Goal: Transaction & Acquisition: Purchase product/service

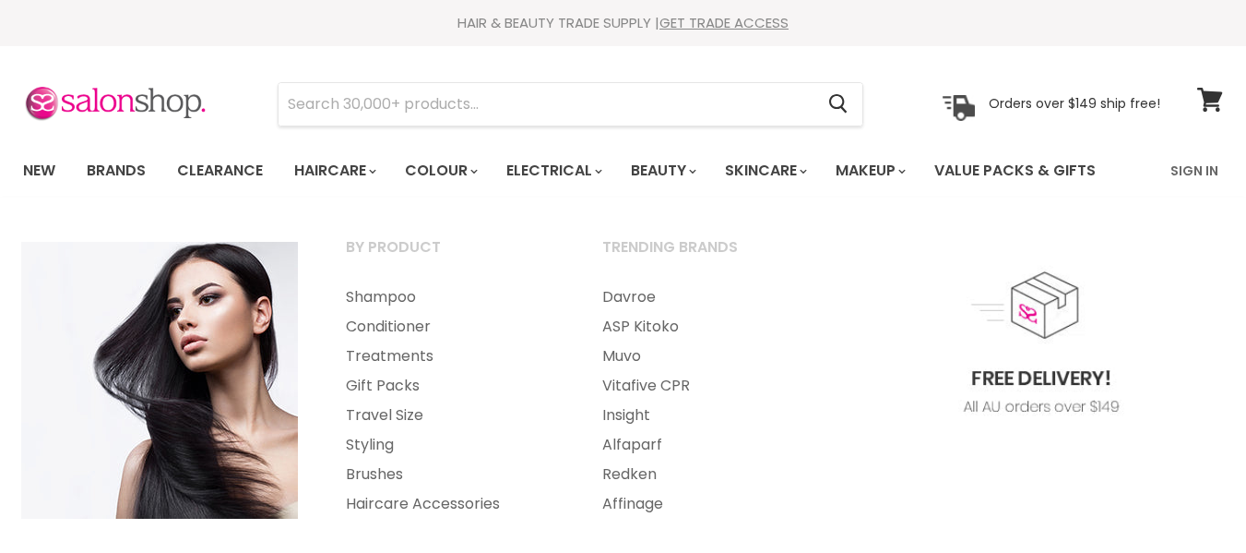
scroll to position [185, 0]
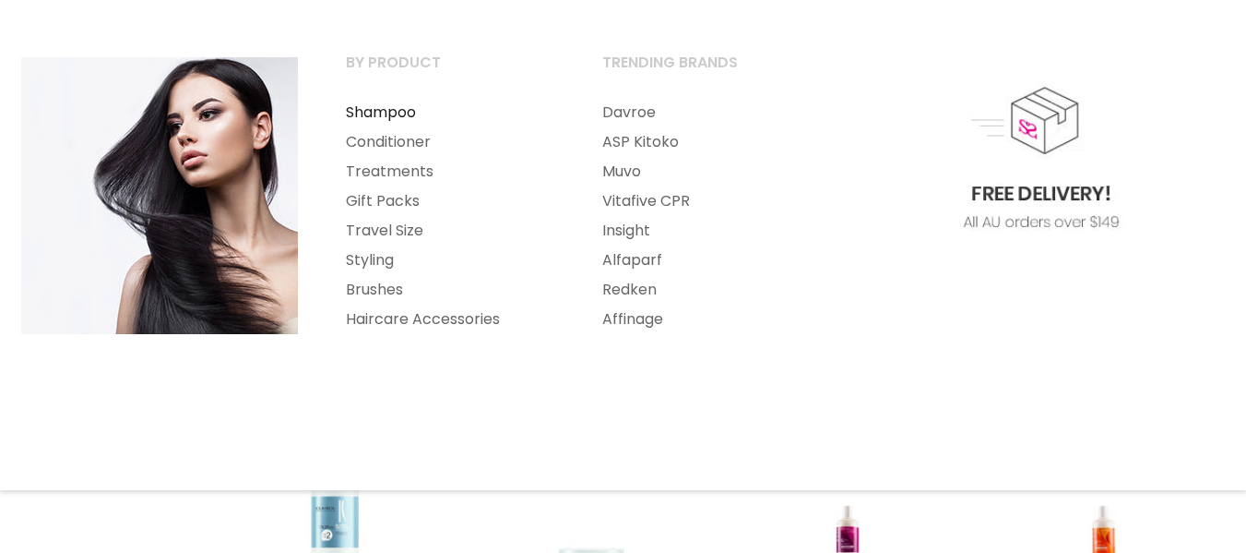
click at [396, 127] on link "Shampoo" at bounding box center [449, 113] width 253 height 30
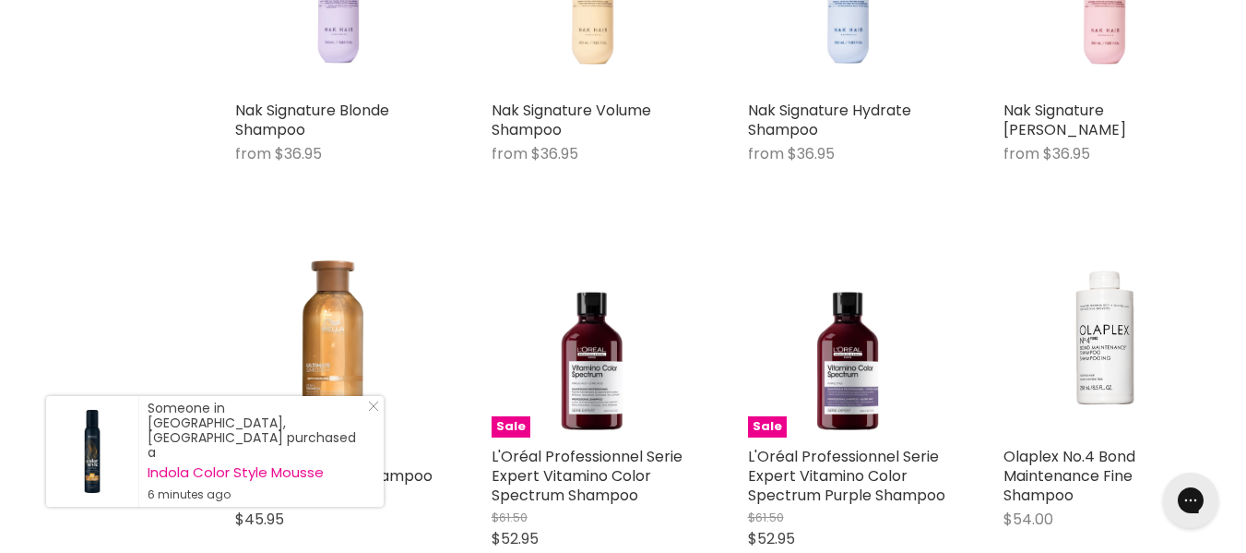
scroll to position [3859, 0]
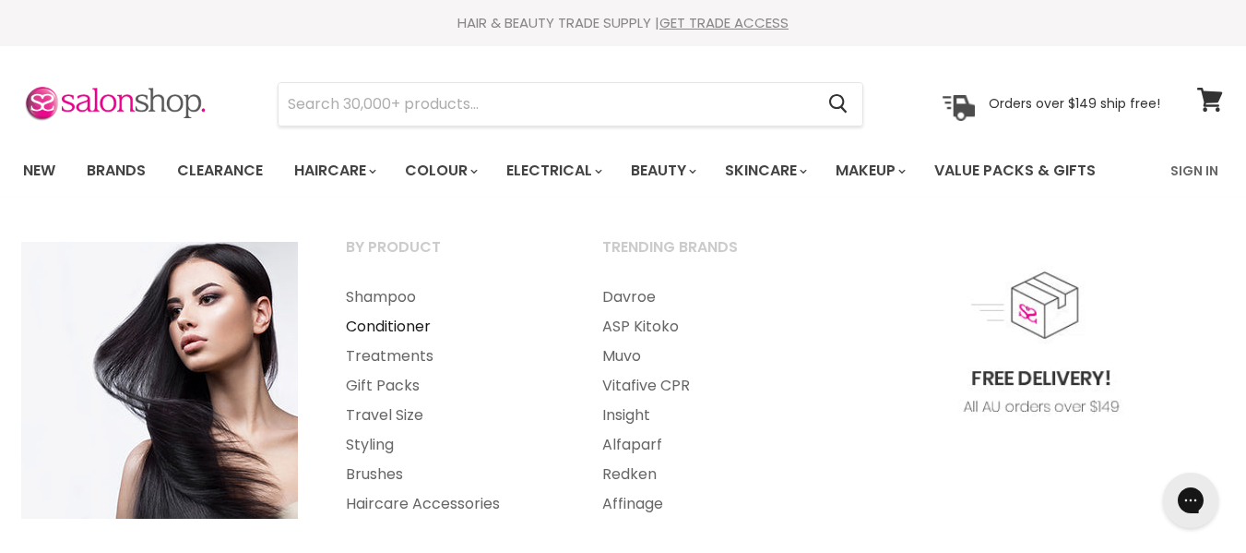
click at [399, 326] on link "Conditioner" at bounding box center [449, 327] width 253 height 30
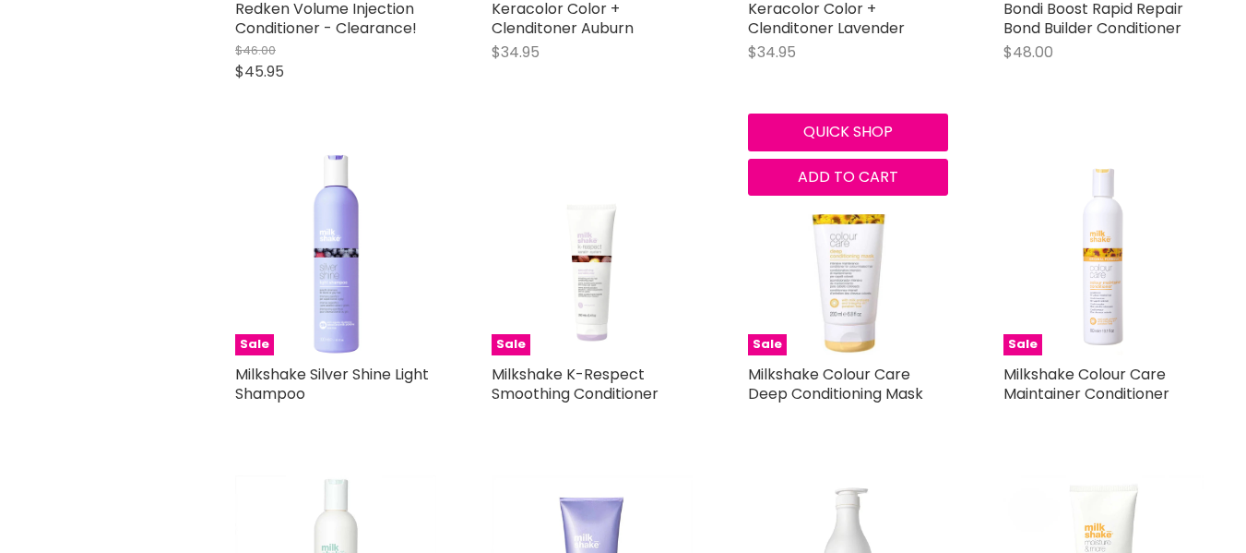
scroll to position [4055, 0]
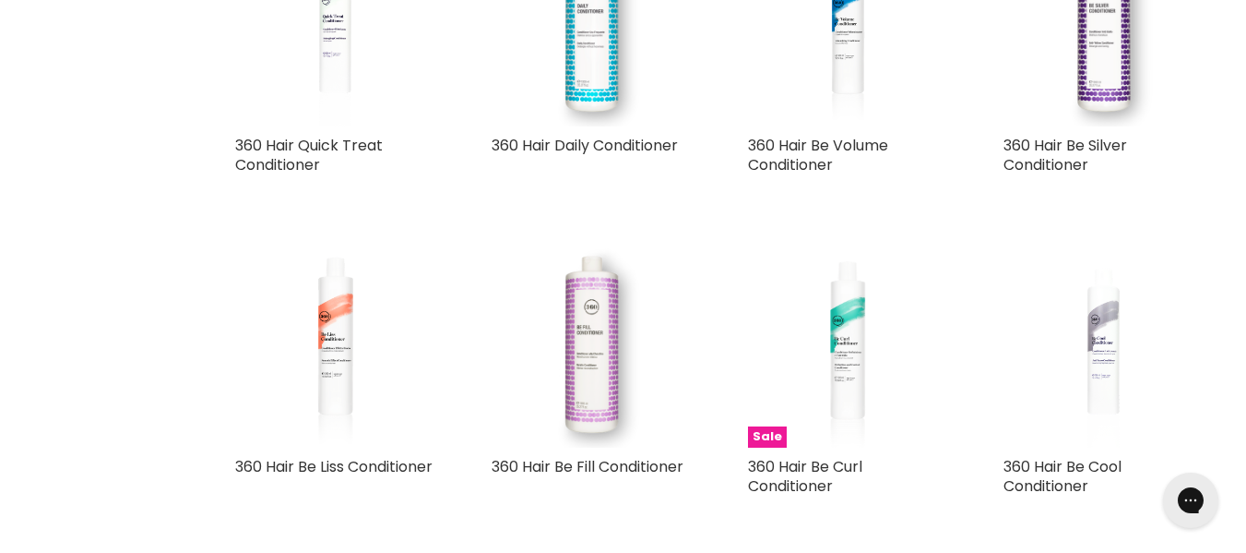
scroll to position [6177, 0]
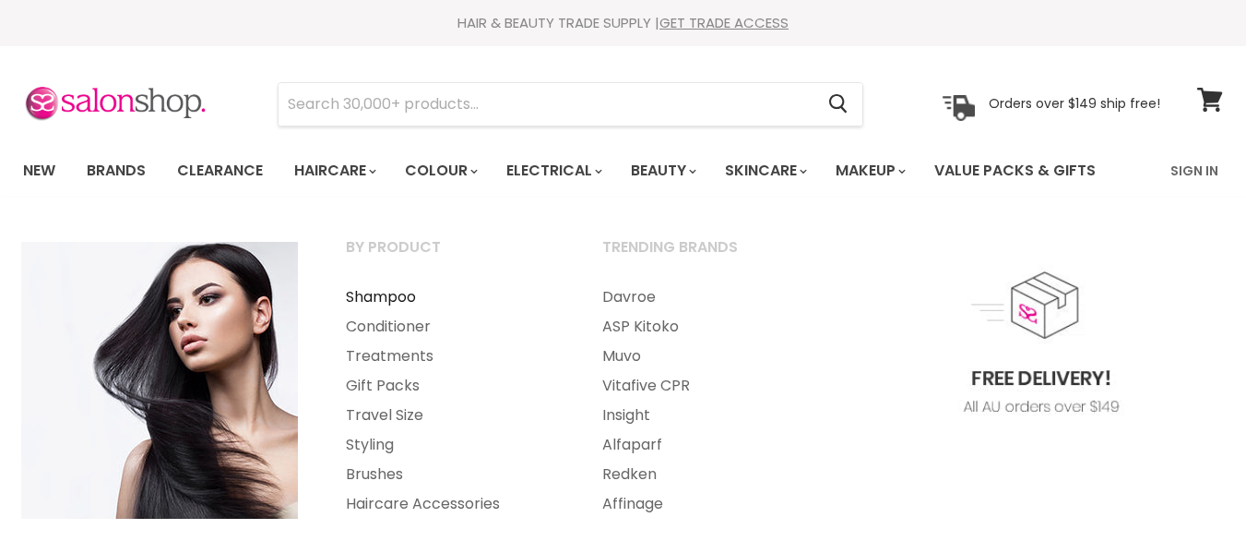
click at [407, 290] on link "Shampoo" at bounding box center [449, 297] width 253 height 30
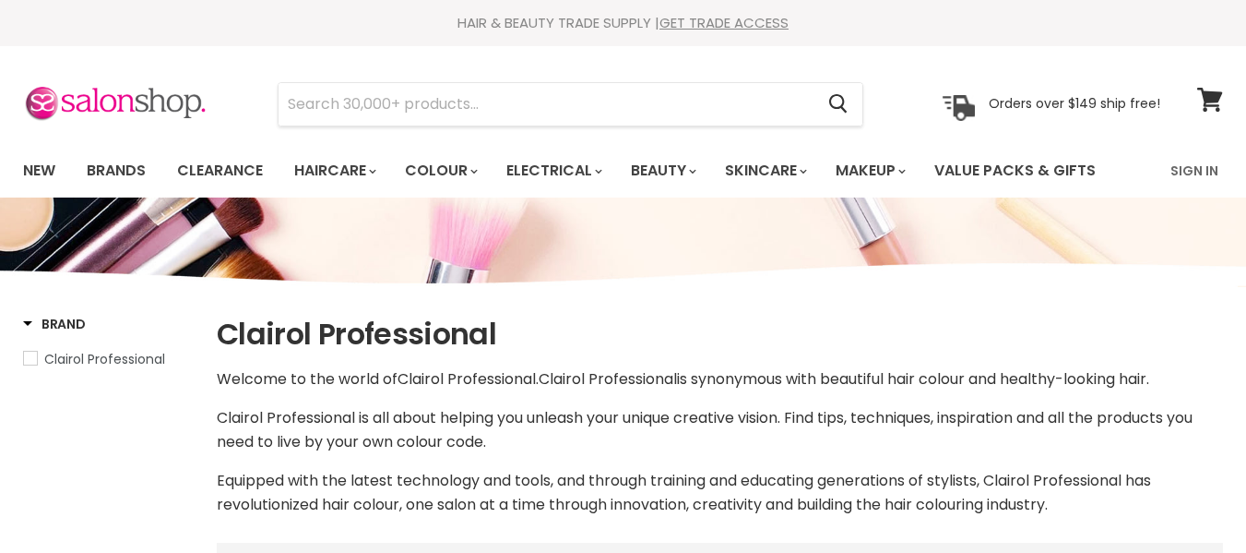
click at [29, 320] on span "Brand" at bounding box center [54, 324] width 63 height 18
click at [32, 319] on span "Brand" at bounding box center [54, 324] width 63 height 18
click at [31, 359] on span "Clairol Professional" at bounding box center [30, 358] width 13 height 13
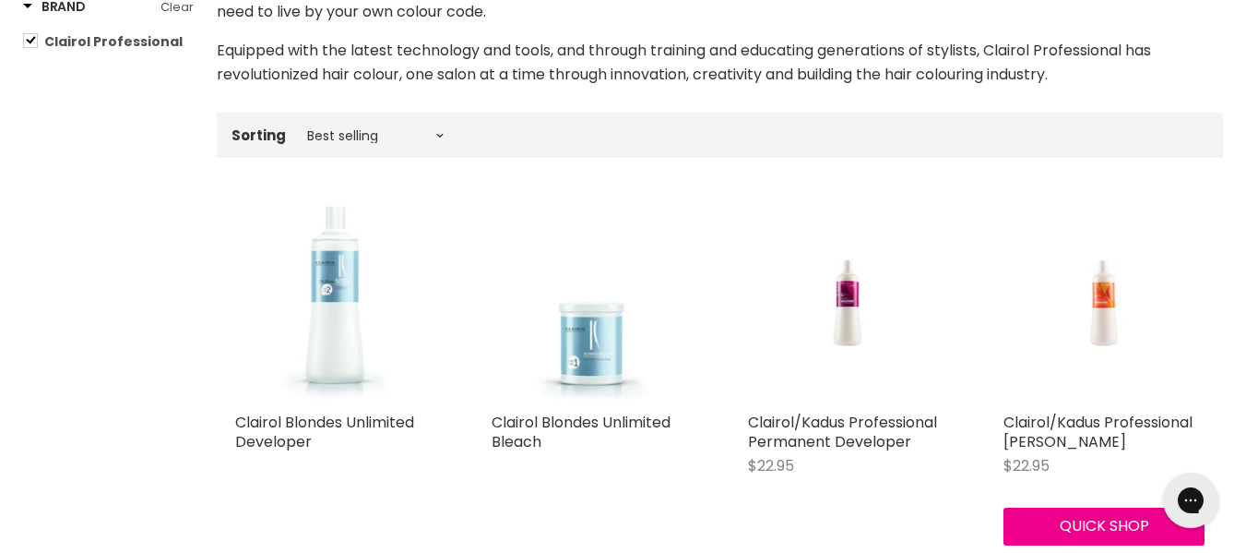
scroll to position [185, 0]
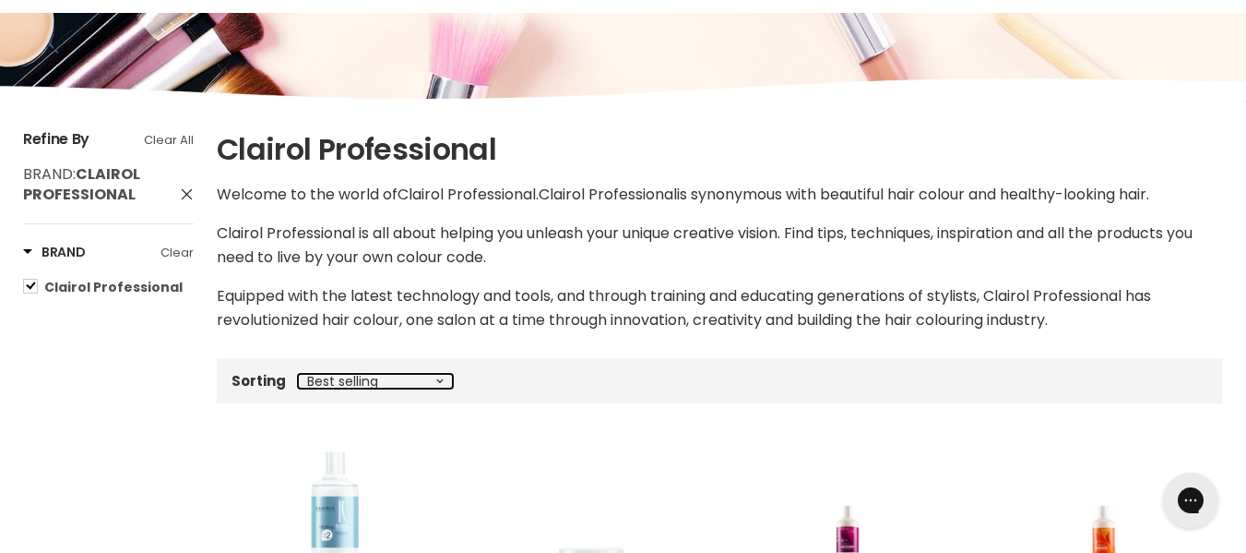
click at [437, 383] on select "Best selling Featured Price, low to high Price, high to low Alphabetically, A-Z…" at bounding box center [375, 381] width 155 height 15
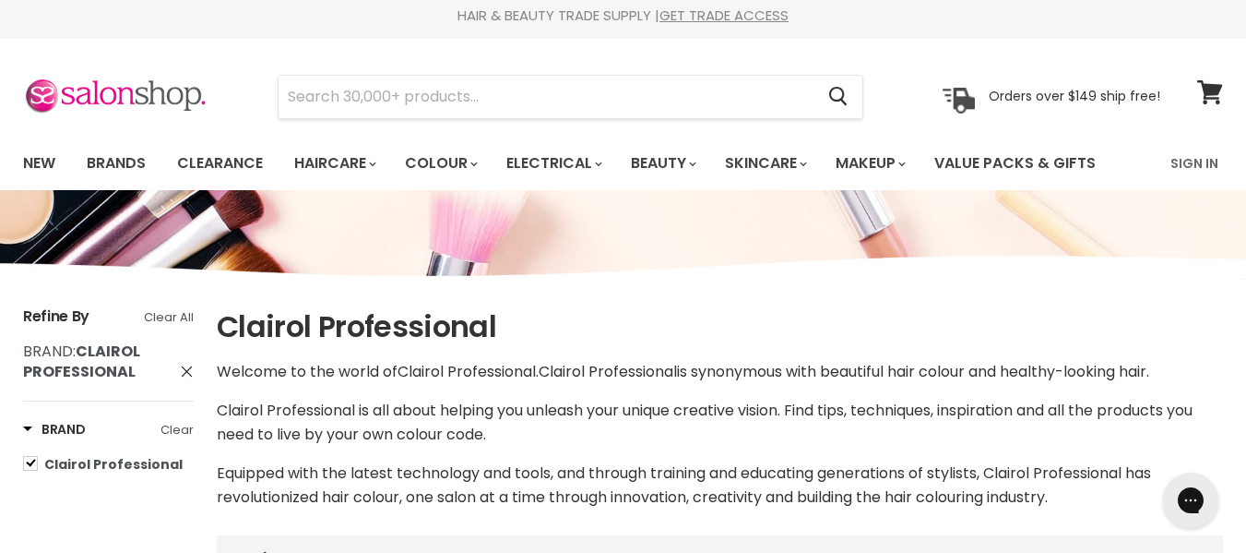
scroll to position [0, 0]
